Goal: Information Seeking & Learning: Check status

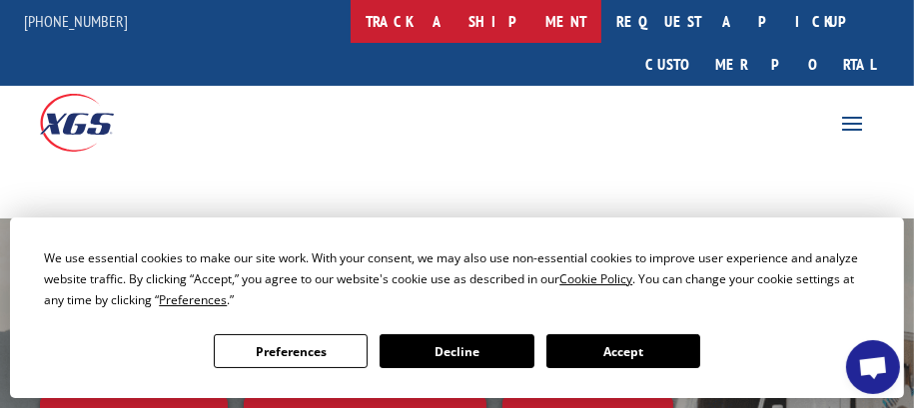
click at [511, 29] on link "track a shipment" at bounding box center [476, 21] width 251 height 43
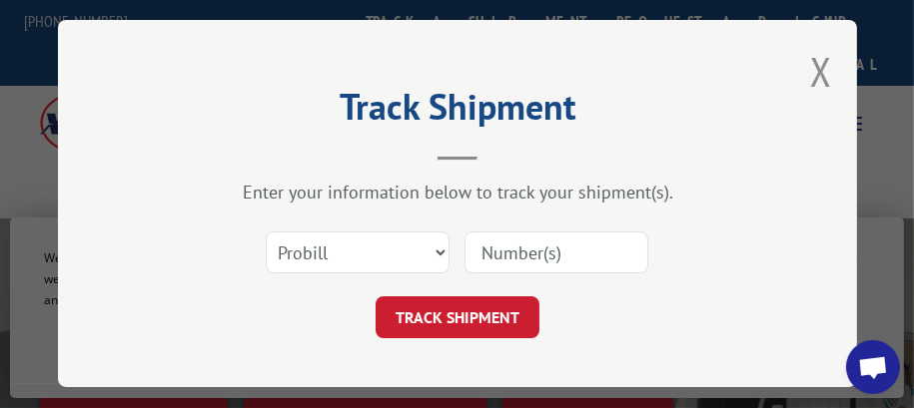
click at [498, 246] on input at bounding box center [556, 254] width 184 height 42
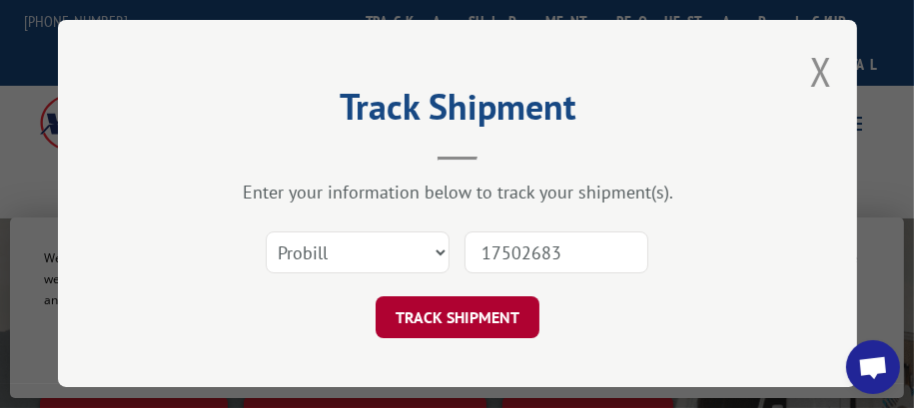
type input "17502683"
click at [480, 309] on button "TRACK SHIPMENT" at bounding box center [457, 319] width 164 height 42
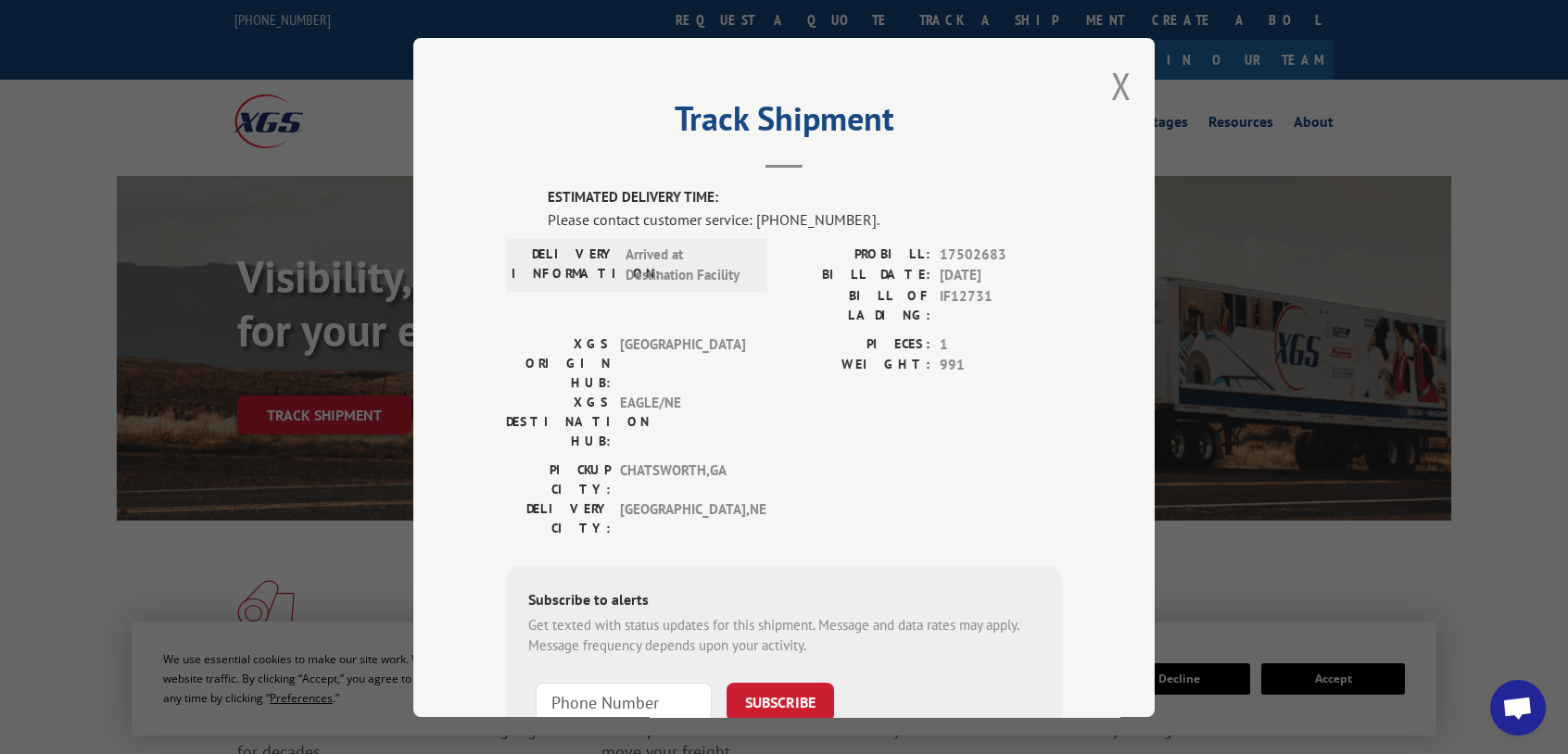
click at [551, 196] on label "ESTIMATED DELIVERY TIME:" at bounding box center [804, 198] width 514 height 21
drag, startPoint x: 537, startPoint y: 198, endPoint x: 538, endPoint y: 207, distance: 9.1
click at [538, 207] on div "ESTIMATED DELIVERY TIME: Please contact customer service: [PHONE_NUMBER]. DELIV…" at bounding box center [783, 502] width 556 height 630
click at [537, 195] on div "ESTIMATED DELIVERY TIME: Please contact customer service: [PHONE_NUMBER]. DELIV…" at bounding box center [783, 502] width 556 height 630
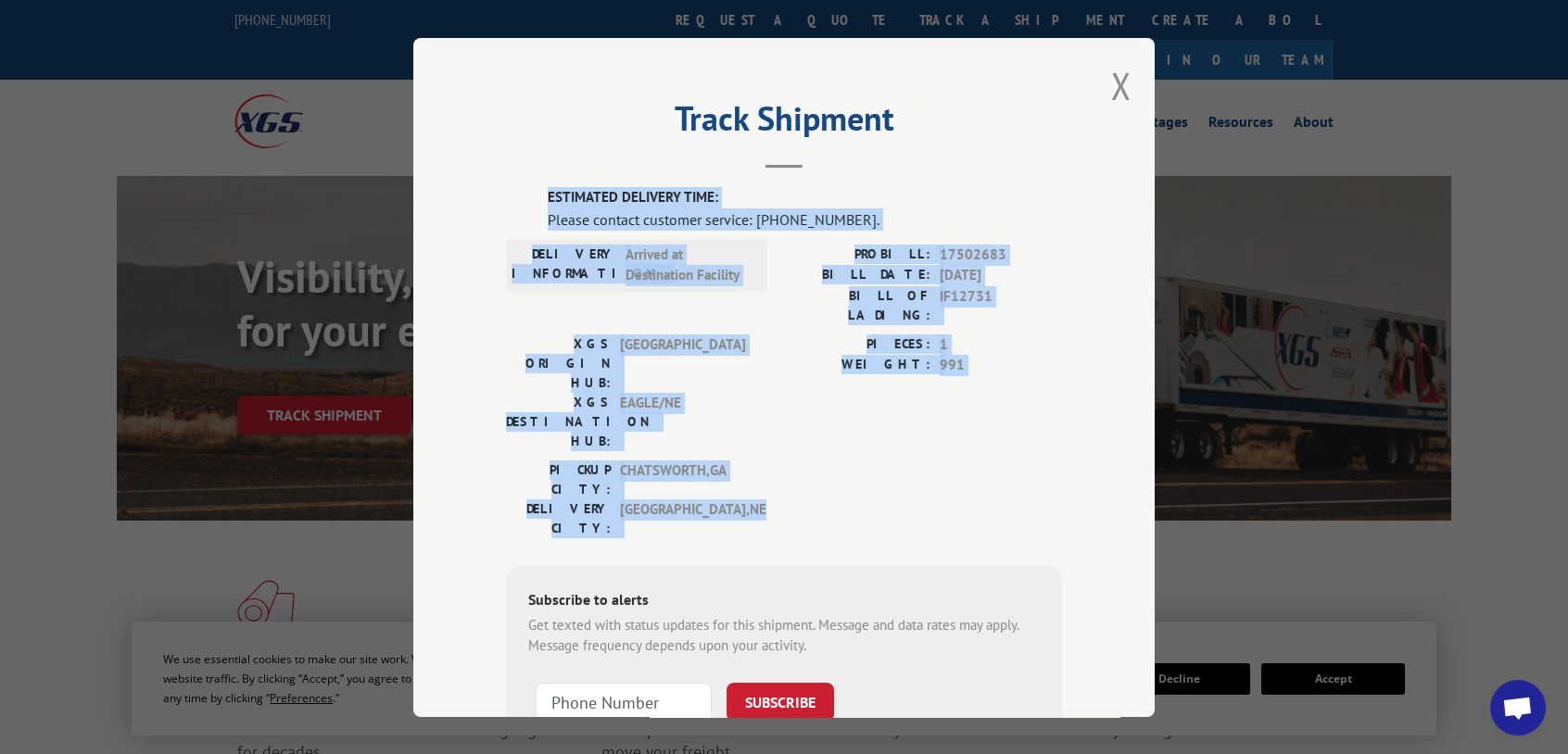
drag, startPoint x: 544, startPoint y: 194, endPoint x: 991, endPoint y: 419, distance: 500.4
click at [847, 377] on div "ESTIMATED DELIVERY TIME: Please contact customer service: [PHONE_NUMBER]. DELIV…" at bounding box center [783, 502] width 556 height 630
copy div "ESTIMATED DELIVERY TIME: Please contact customer service: [PHONE_NUMBER]. DELIV…"
click at [847, 86] on button "Close modal" at bounding box center [1121, 85] width 20 height 49
